Goal: Check status: Check status

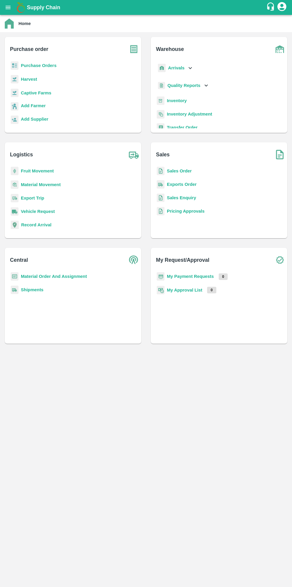
click at [46, 64] on b "Purchase Orders" at bounding box center [39, 65] width 36 height 5
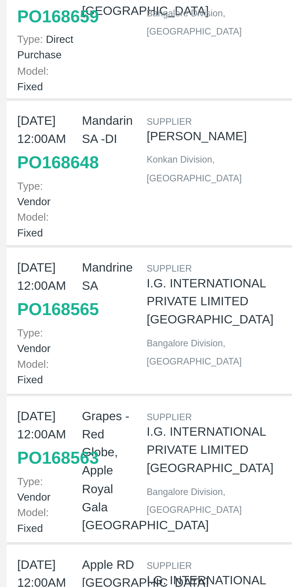
scroll to position [44, 0]
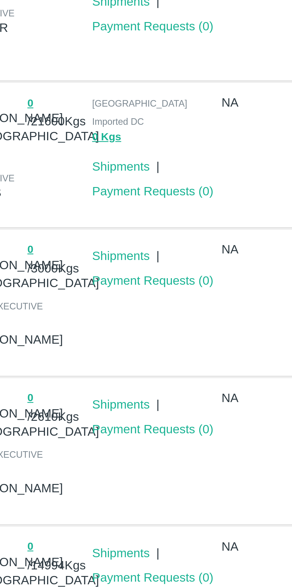
click at [222, 185] on link "Payment Requests ( 0 )" at bounding box center [216, 182] width 44 height 5
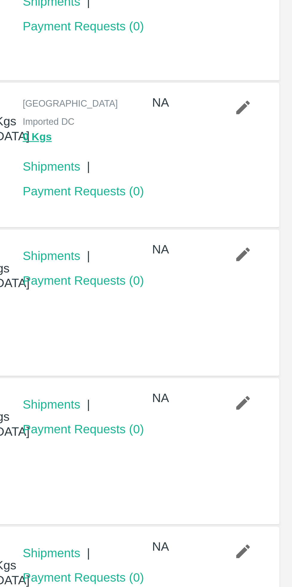
click at [274, 155] on icon "button" at bounding box center [274, 152] width 7 height 7
